Goal: Task Accomplishment & Management: Use online tool/utility

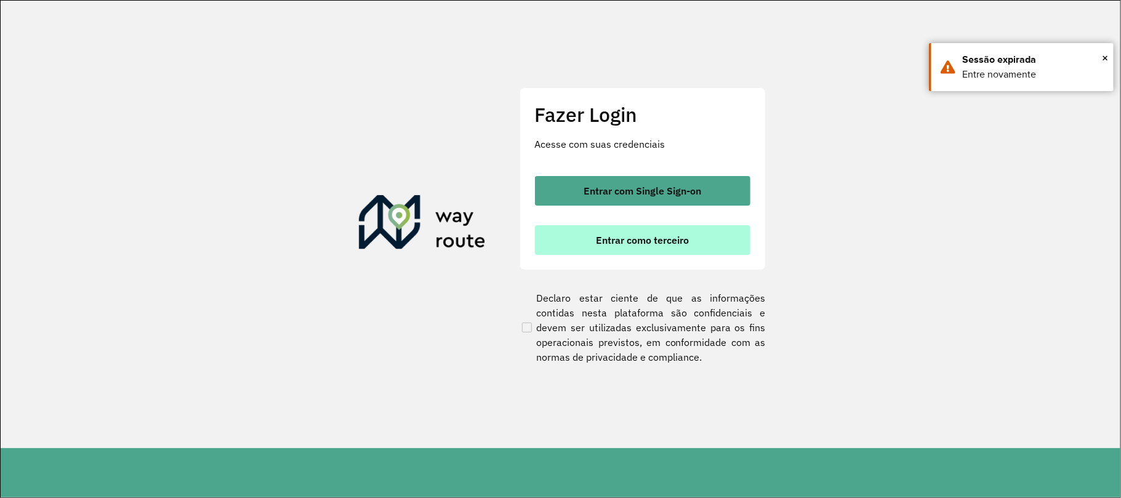
click at [653, 244] on span "Entrar como terceiro" at bounding box center [642, 240] width 93 height 10
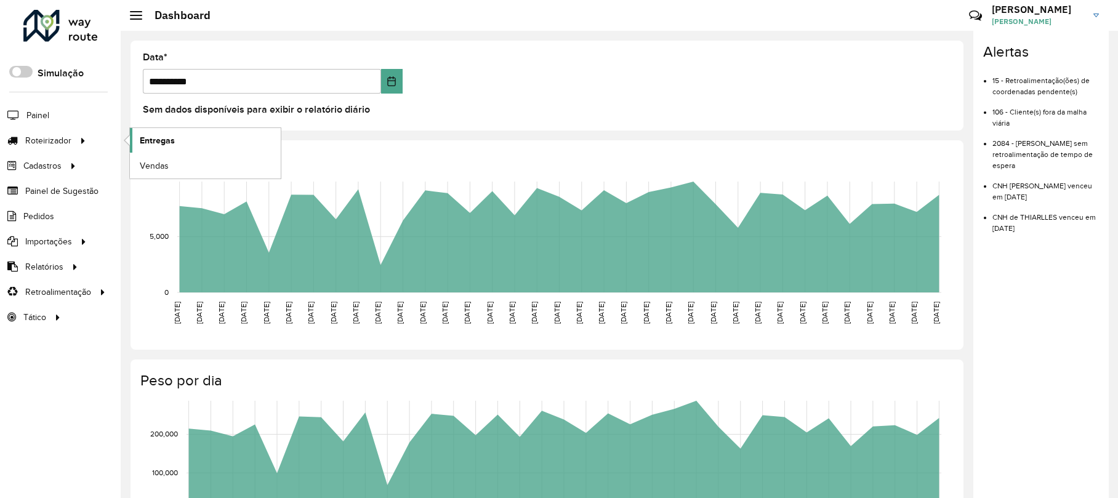
click at [131, 139] on link "Entregas" at bounding box center [205, 140] width 151 height 25
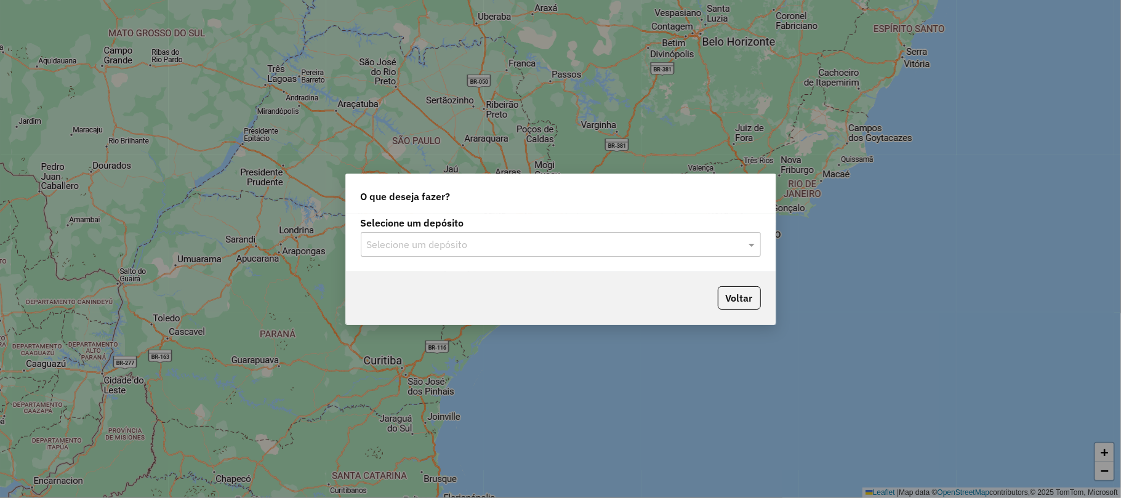
click at [427, 234] on div "Selecione um depósito" at bounding box center [561, 244] width 400 height 25
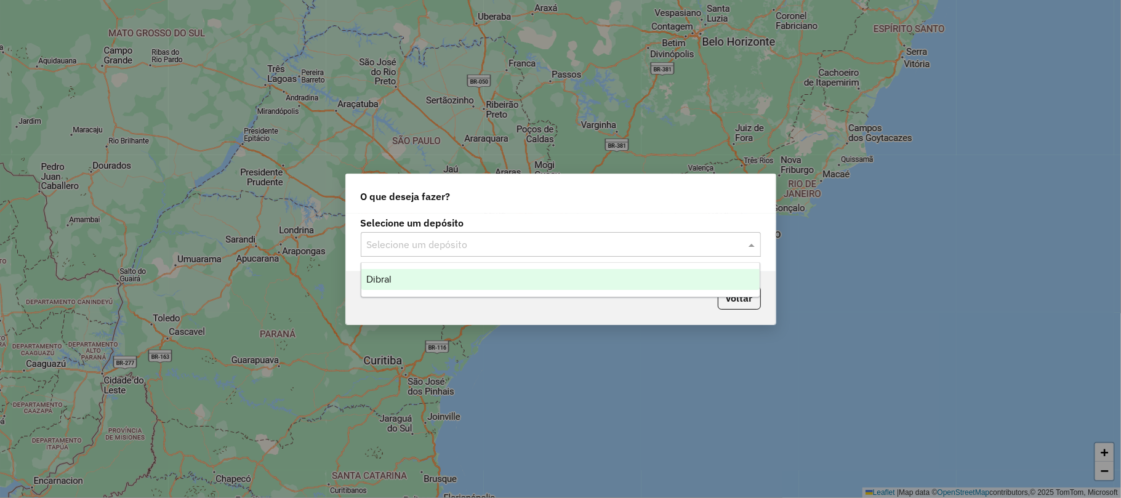
click at [436, 281] on div "Dibral" at bounding box center [560, 279] width 398 height 21
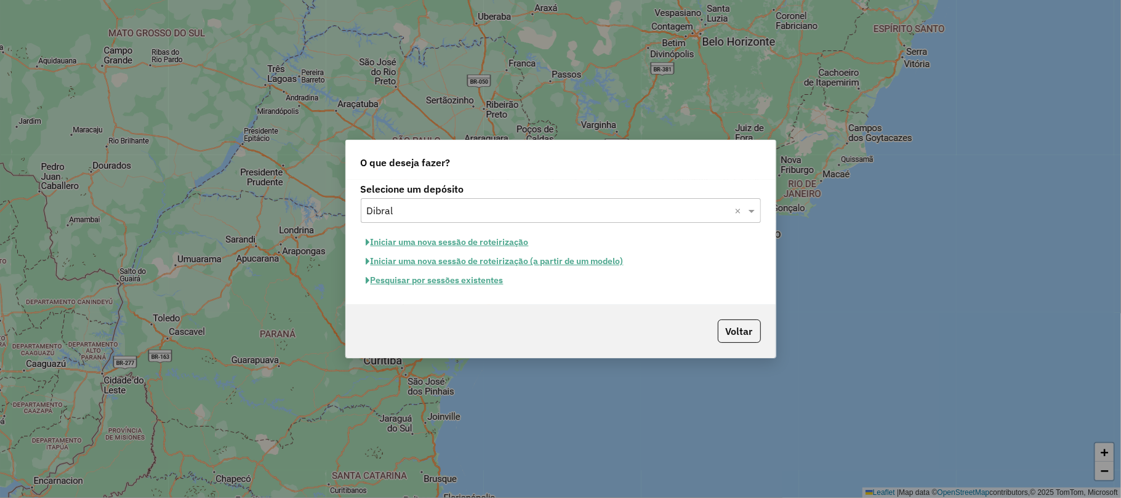
click at [464, 287] on button "Pesquisar por sessões existentes" at bounding box center [435, 280] width 148 height 19
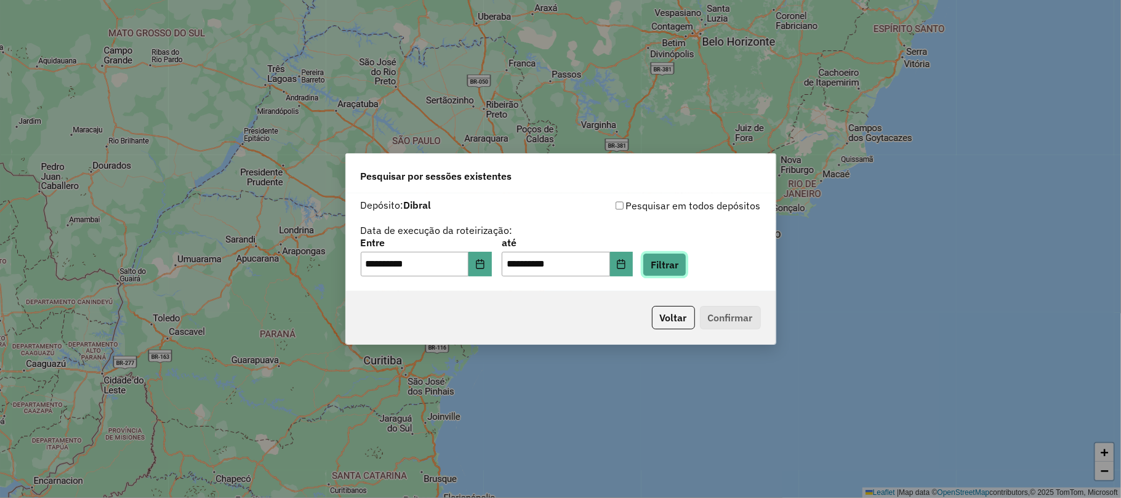
click at [686, 266] on button "Filtrar" at bounding box center [665, 264] width 44 height 23
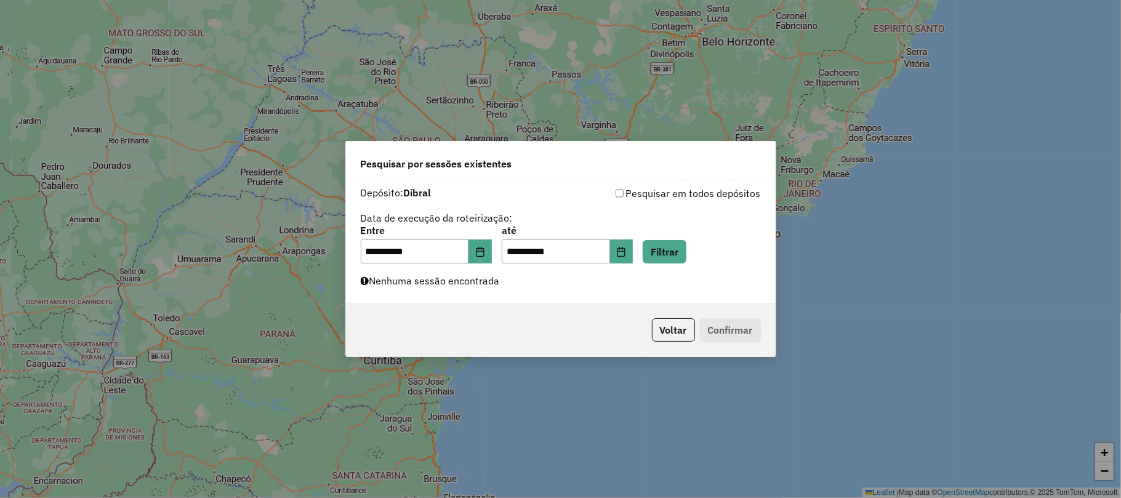
click at [609, 286] on div "**********" at bounding box center [561, 242] width 430 height 123
click at [626, 254] on icon "Choose Date" at bounding box center [621, 252] width 10 height 10
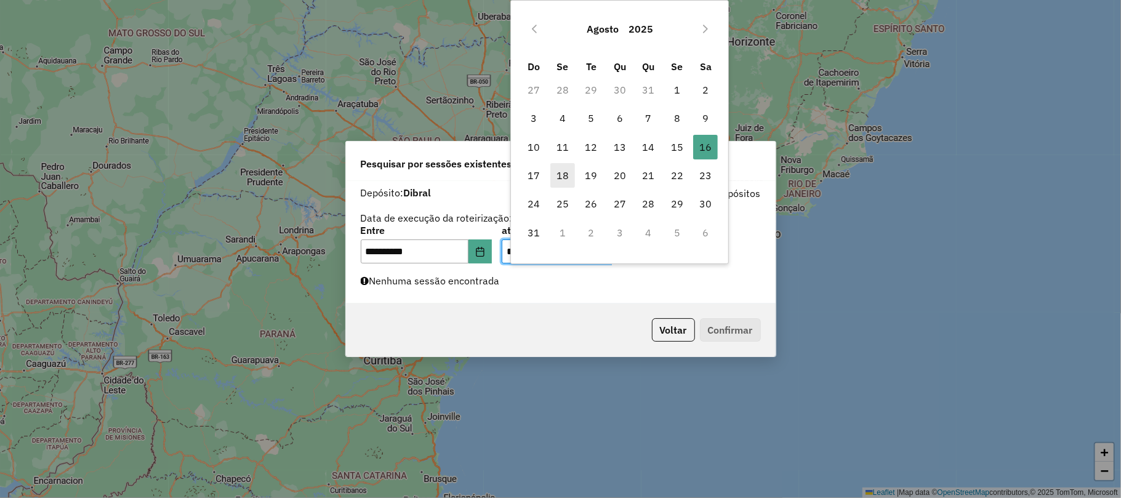
click at [552, 174] on span "18" at bounding box center [562, 175] width 25 height 25
type input "**********"
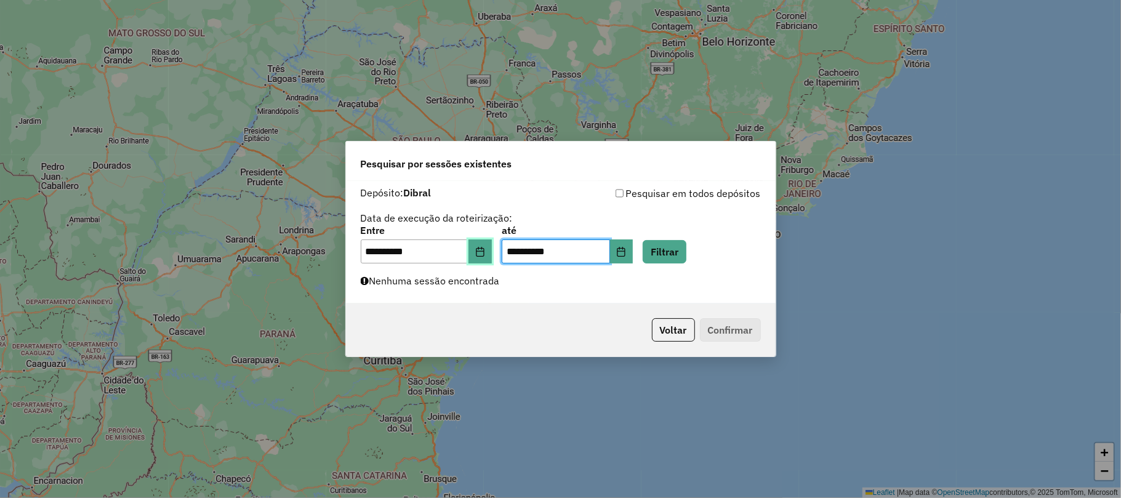
click at [492, 250] on button "Choose Date" at bounding box center [479, 251] width 23 height 25
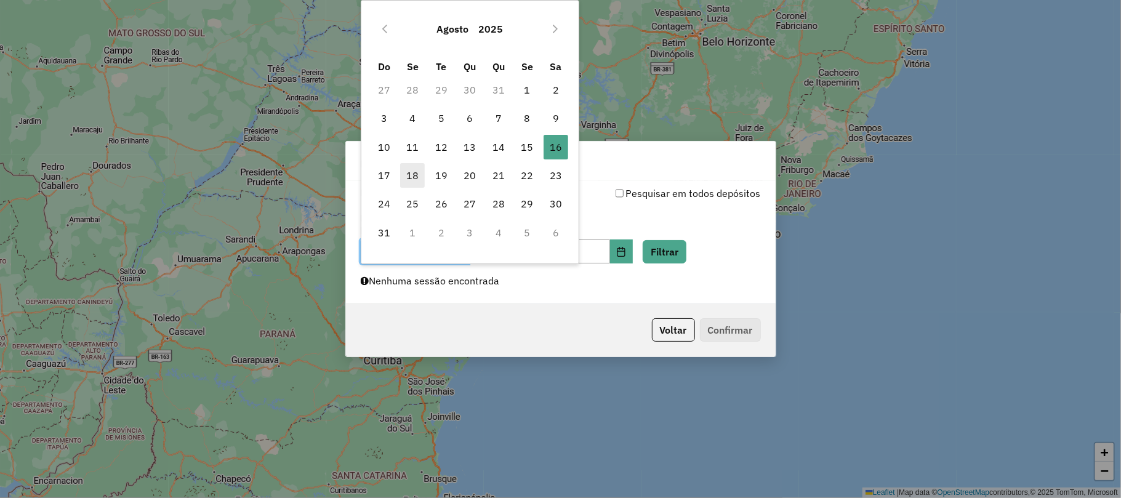
click at [419, 173] on span "18" at bounding box center [412, 175] width 25 height 25
type input "**********"
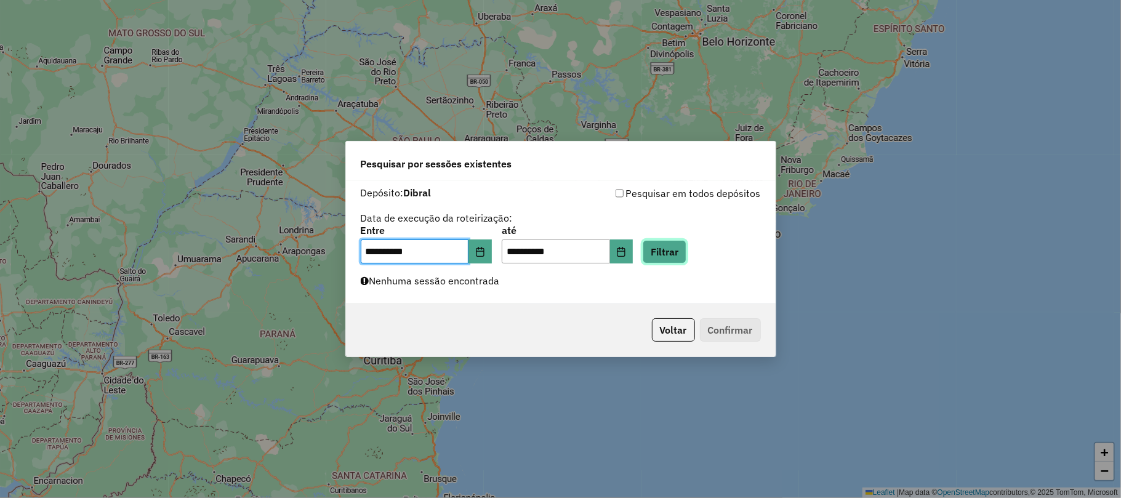
click at [663, 249] on button "Filtrar" at bounding box center [665, 251] width 44 height 23
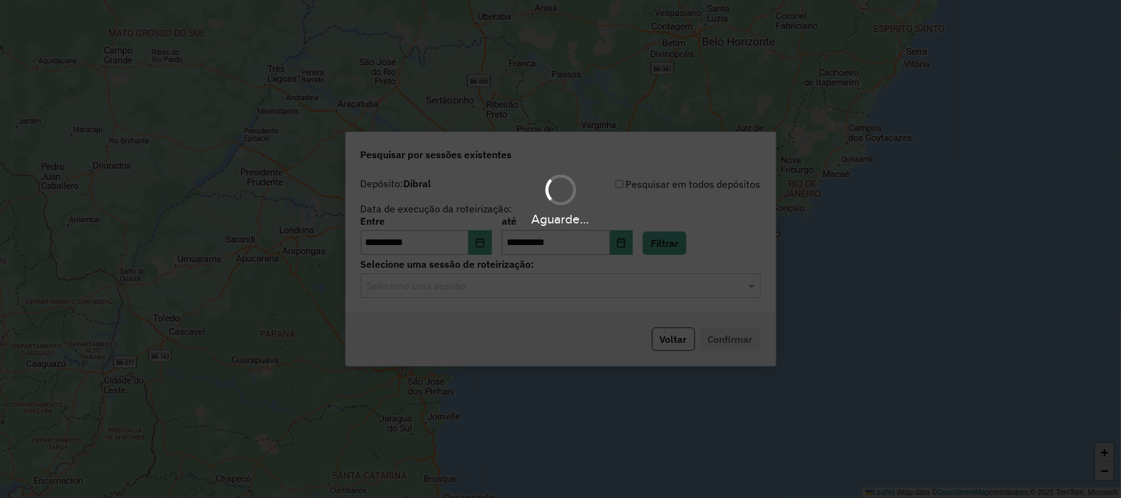
click at [571, 279] on input "text" at bounding box center [548, 286] width 363 height 15
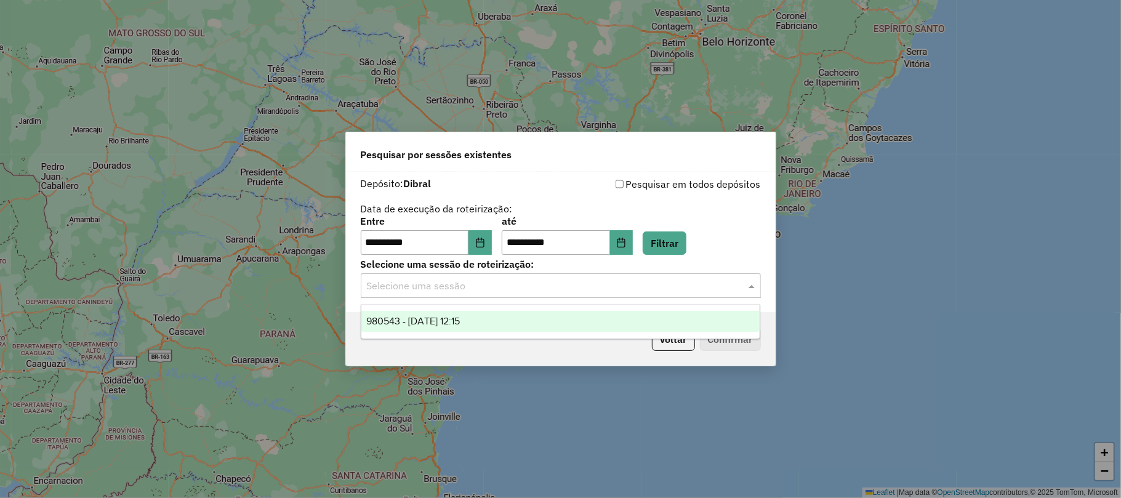
click at [542, 316] on div "980543 - 18/08/2025 12:15" at bounding box center [560, 321] width 398 height 21
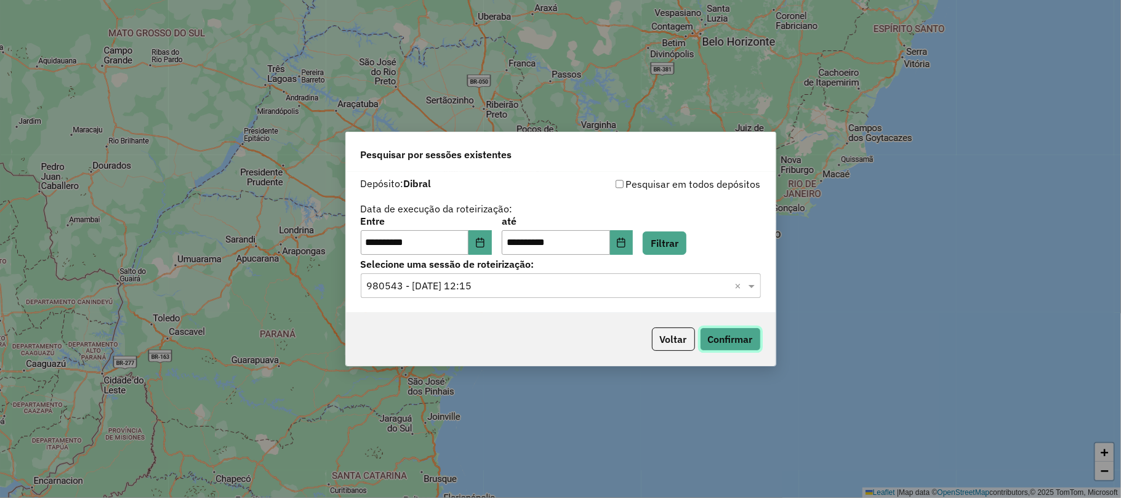
click at [701, 328] on button "Confirmar" at bounding box center [730, 339] width 61 height 23
click at [726, 335] on button "Confirmar" at bounding box center [730, 339] width 61 height 23
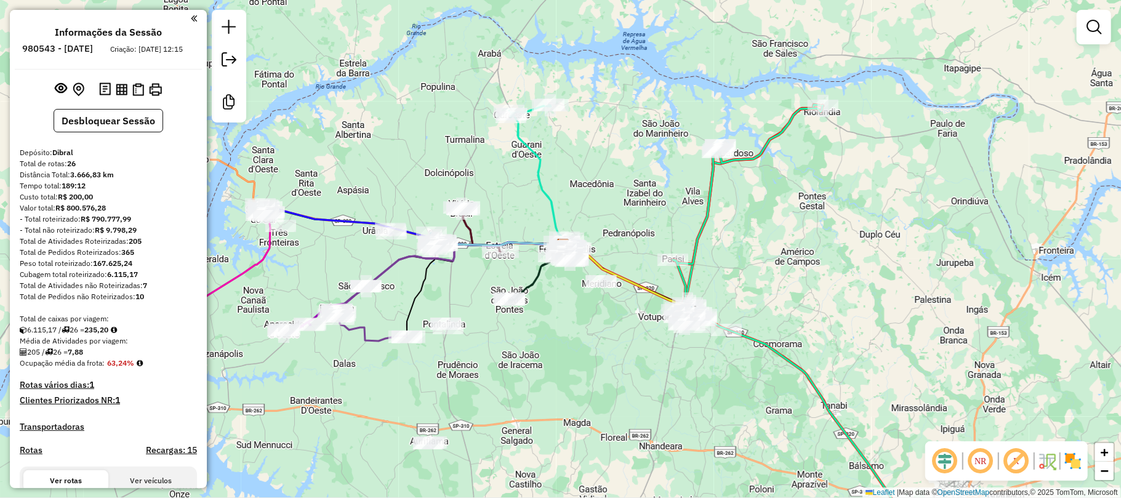
drag, startPoint x: 506, startPoint y: 175, endPoint x: 590, endPoint y: 163, distance: 84.6
click at [590, 163] on div "Janela de atendimento Grade de atendimento Capacidade Transportadoras Veículos …" at bounding box center [560, 249] width 1121 height 498
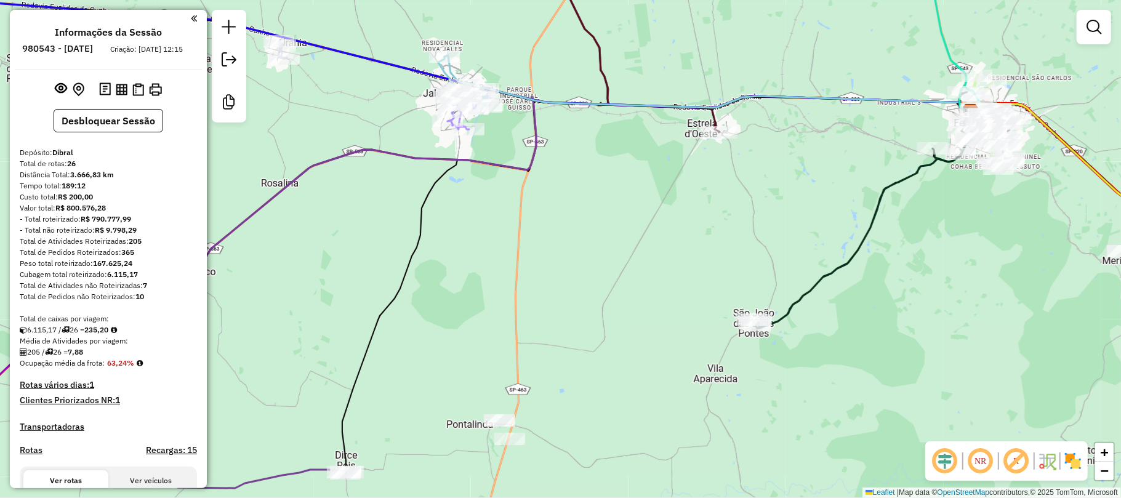
drag, startPoint x: 784, startPoint y: 201, endPoint x: 810, endPoint y: 183, distance: 31.6
click at [810, 183] on div "Janela de atendimento Grade de atendimento Capacidade Transportadoras Veículos …" at bounding box center [560, 249] width 1121 height 498
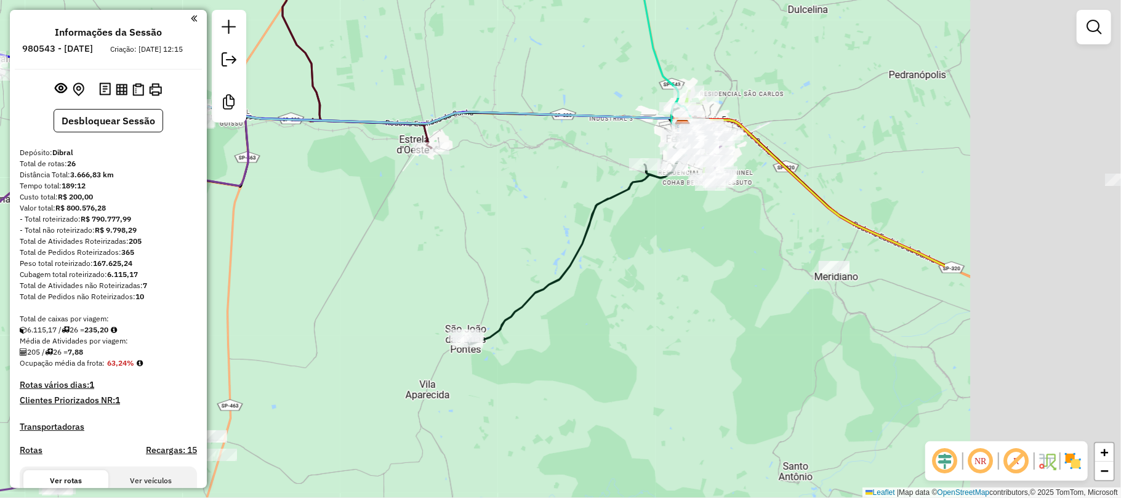
drag, startPoint x: 720, startPoint y: 198, endPoint x: 454, endPoint y: 188, distance: 265.5
click at [458, 192] on div "Janela de atendimento Grade de atendimento Capacidade Transportadoras Veículos …" at bounding box center [560, 249] width 1121 height 498
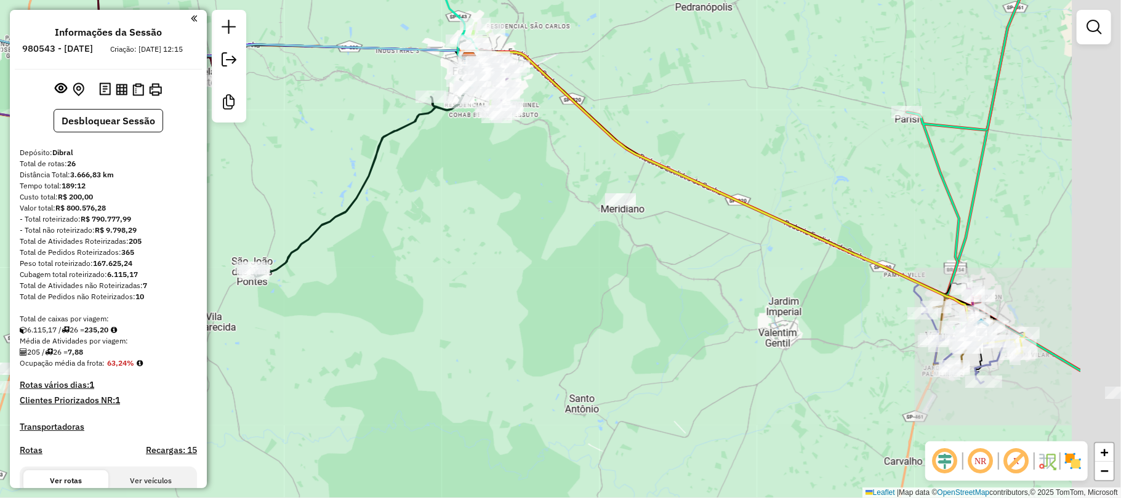
drag, startPoint x: 601, startPoint y: 232, endPoint x: 616, endPoint y: 222, distance: 18.1
click at [589, 222] on div "Janela de atendimento Grade de atendimento Capacidade Transportadoras Veículos …" at bounding box center [560, 249] width 1121 height 498
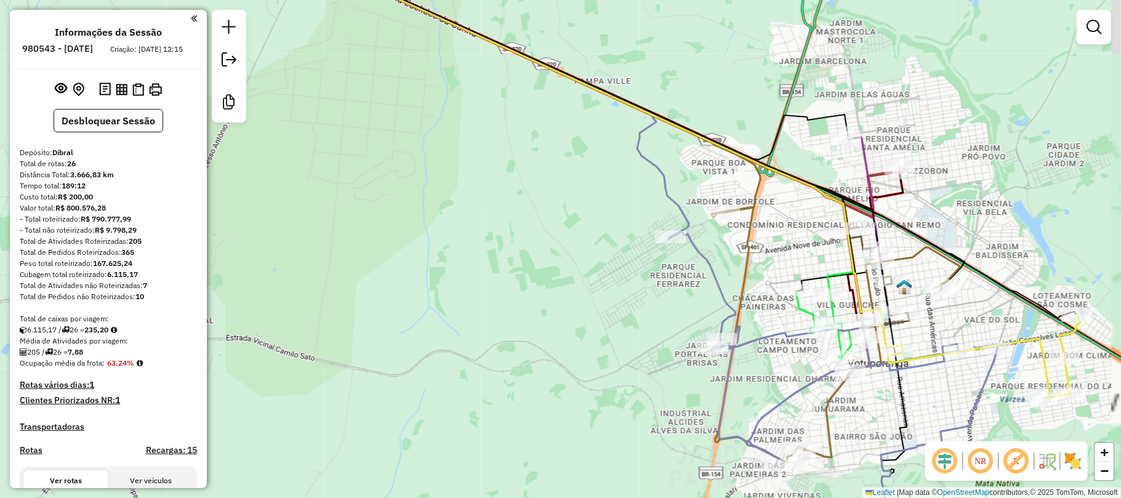
drag, startPoint x: 843, startPoint y: 240, endPoint x: 752, endPoint y: 195, distance: 101.6
click at [752, 195] on icon at bounding box center [479, 63] width 562 height 310
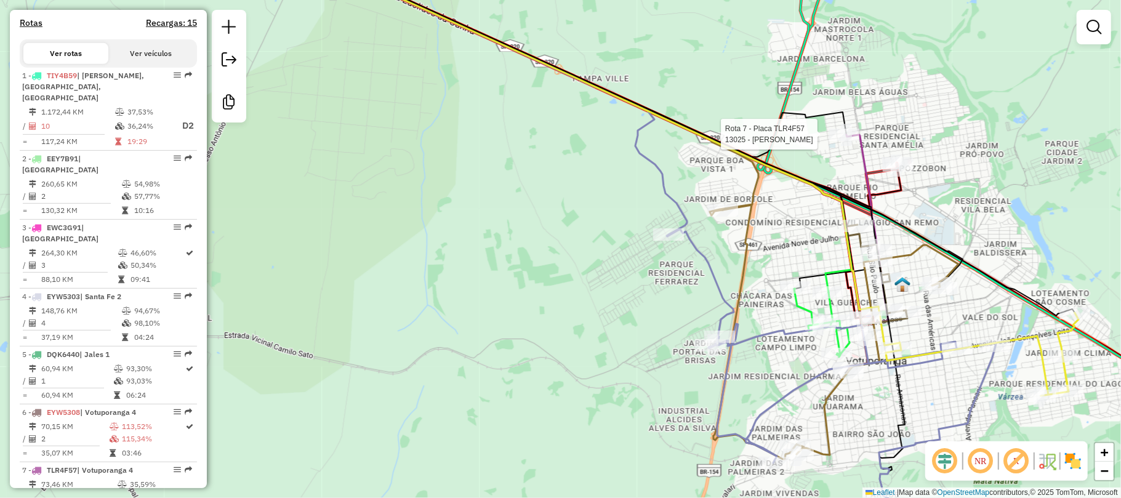
select select "**********"
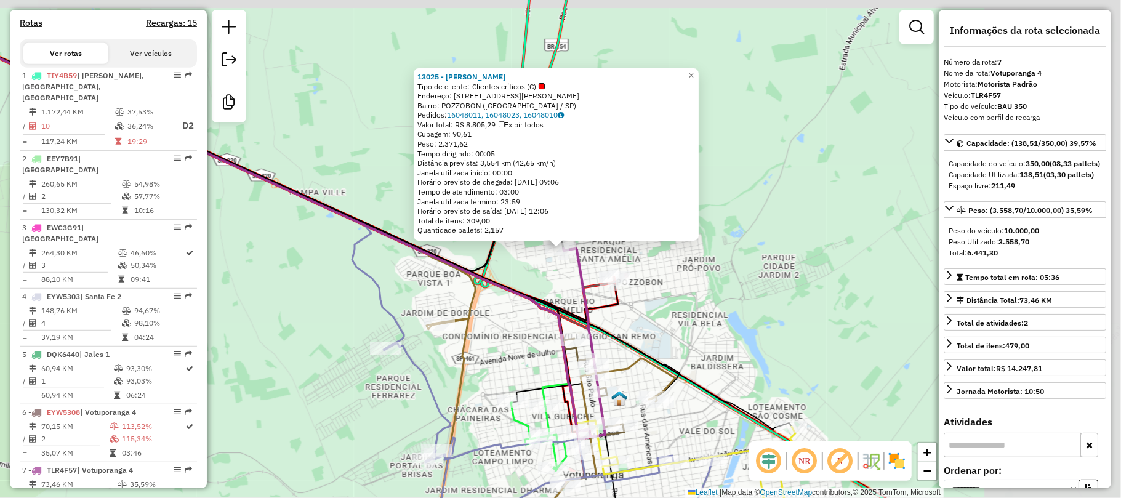
scroll to position [858, 0]
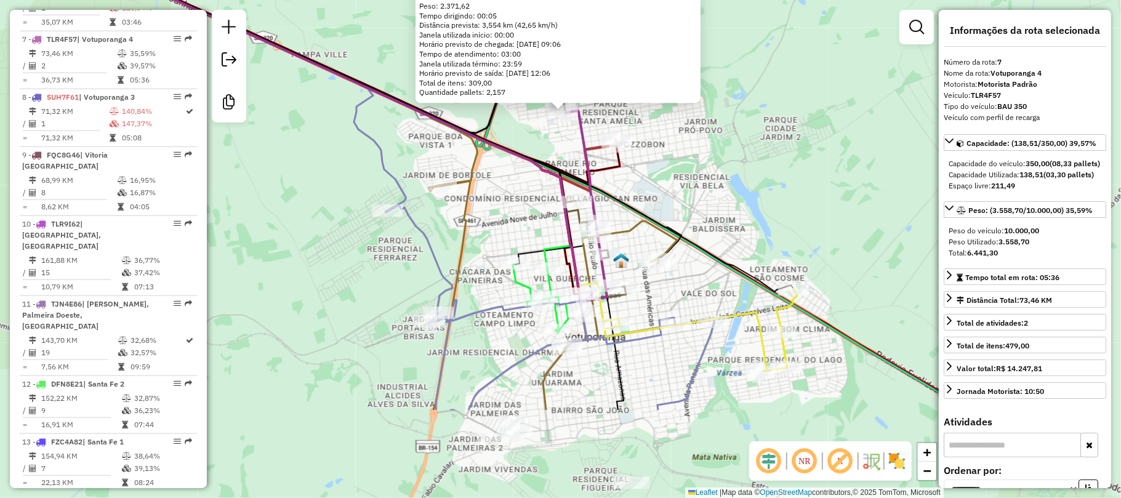
drag, startPoint x: 673, startPoint y: 330, endPoint x: 680, endPoint y: 180, distance: 149.7
click at [680, 180] on div "13025 - RENATO MOURA FILHO Tipo de cliente: Clientes críticos (C) Endereço: AV …" at bounding box center [560, 249] width 1121 height 498
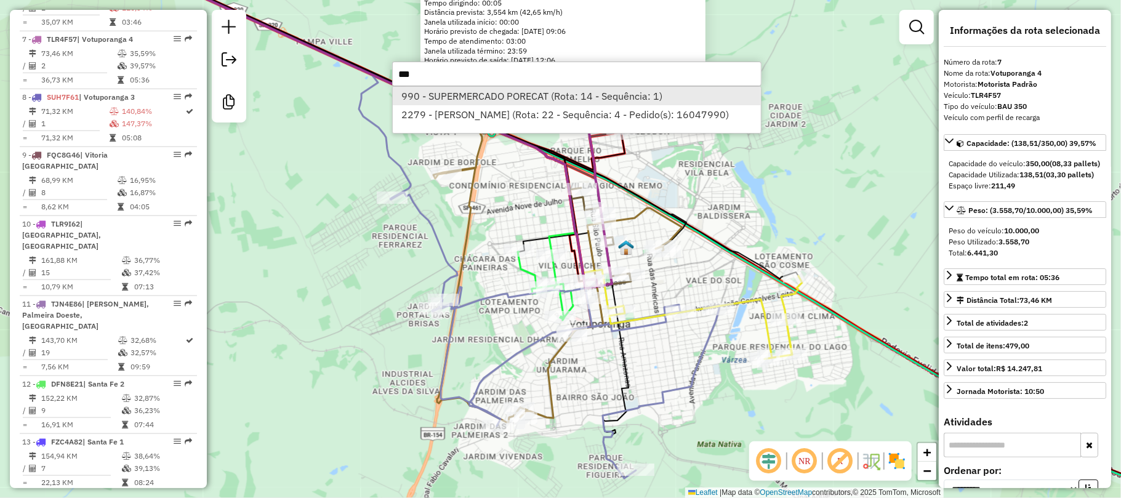
type input "***"
click at [510, 90] on li "990 - SUPERMERCADO PORECAT (Rota: 14 - Sequência: 1)" at bounding box center [577, 96] width 368 height 18
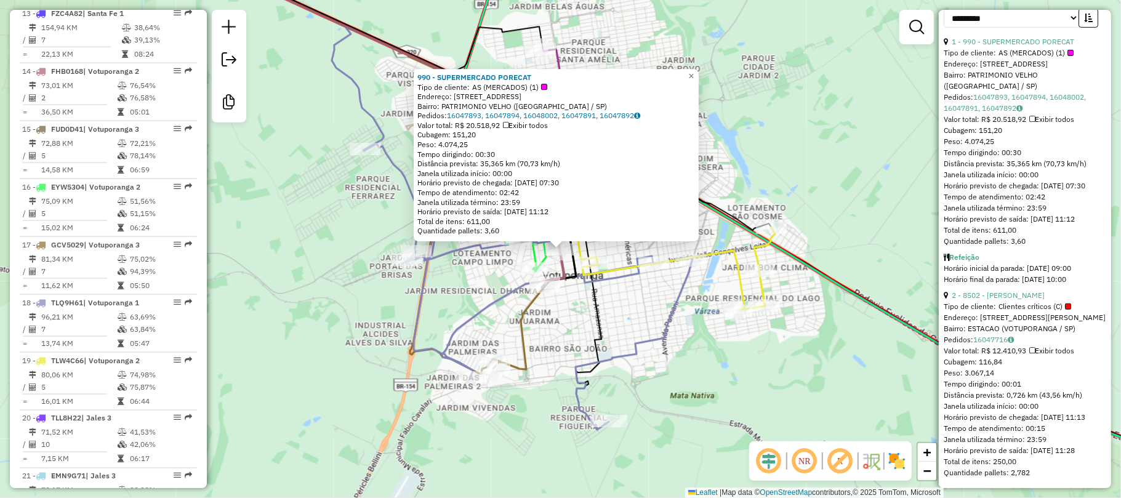
scroll to position [506, 0]
